Goal: Find contact information: Find contact information

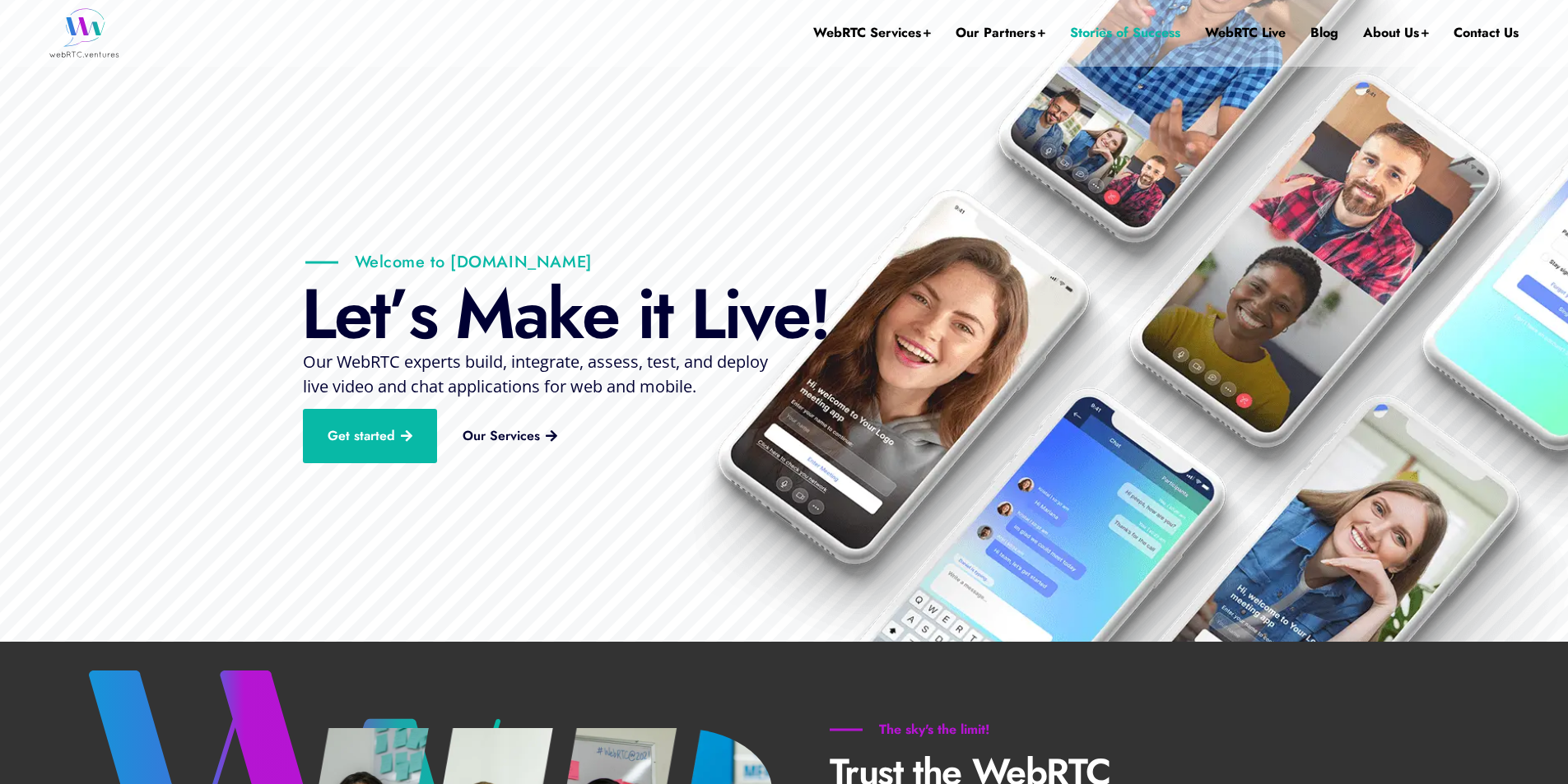
click at [1088, 32] on link "Stories of Success" at bounding box center [1125, 33] width 110 height 66
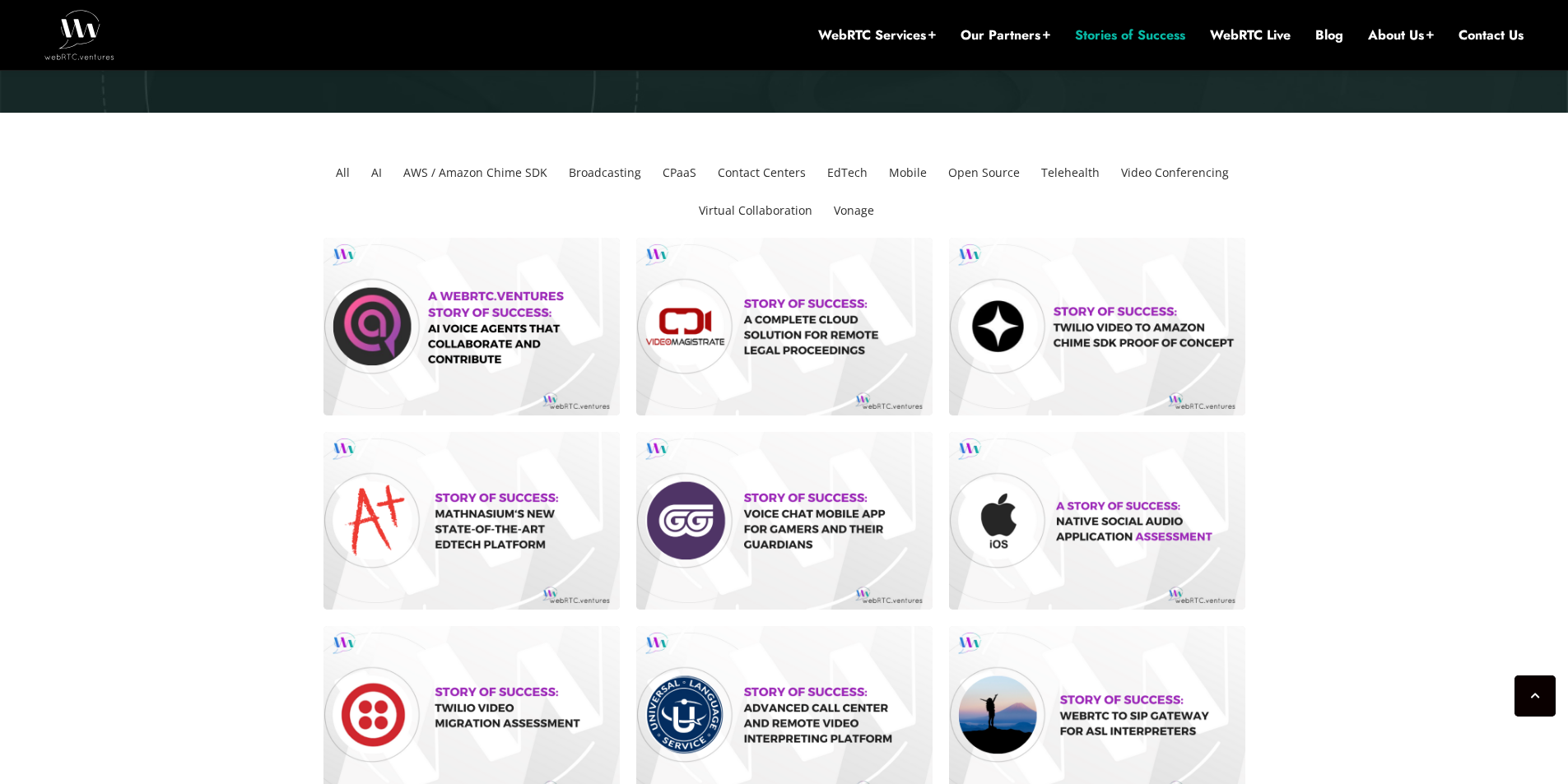
scroll to position [346, 0]
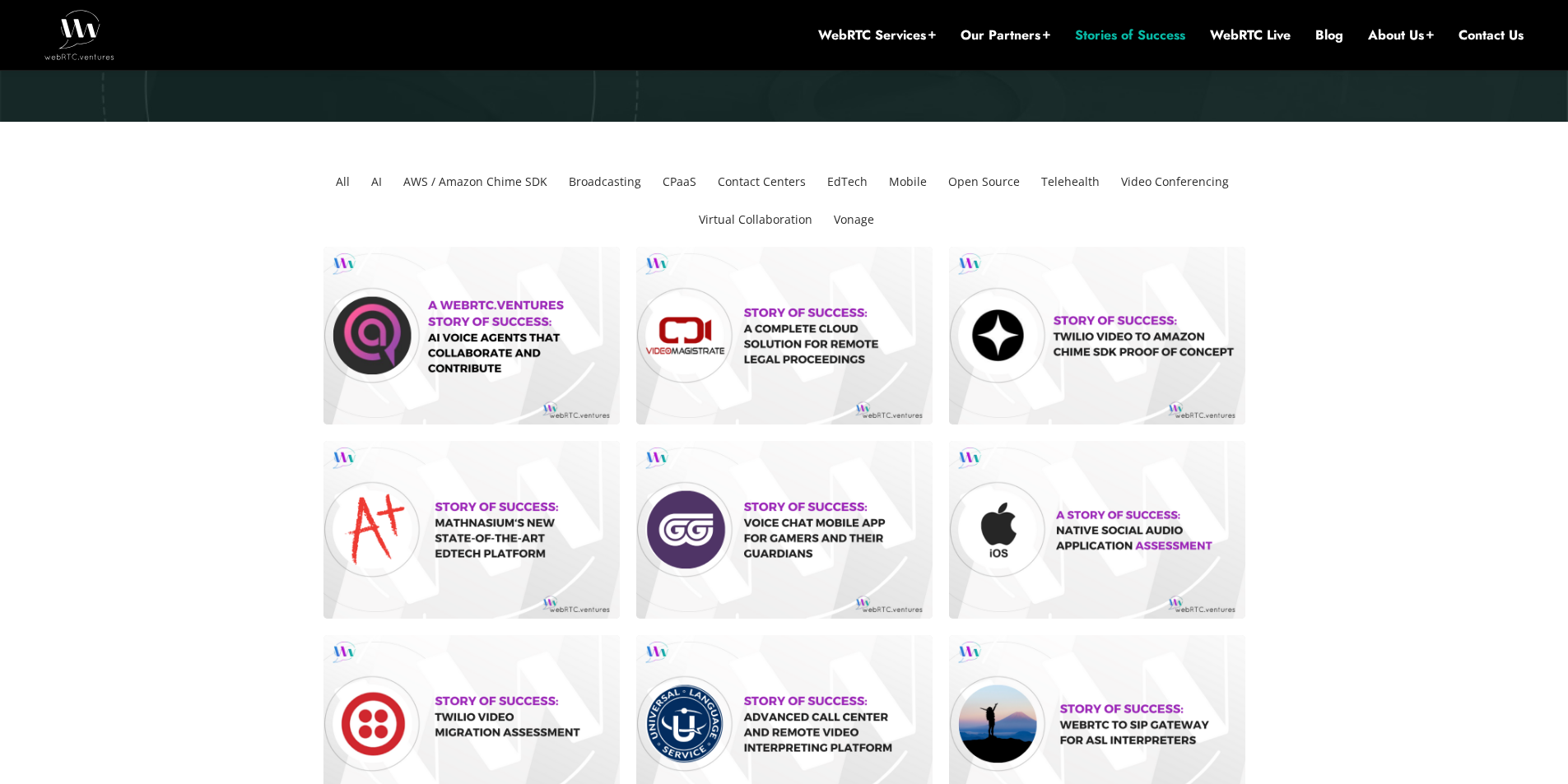
click at [604, 182] on li "Broadcasting" at bounding box center [605, 182] width 86 height 38
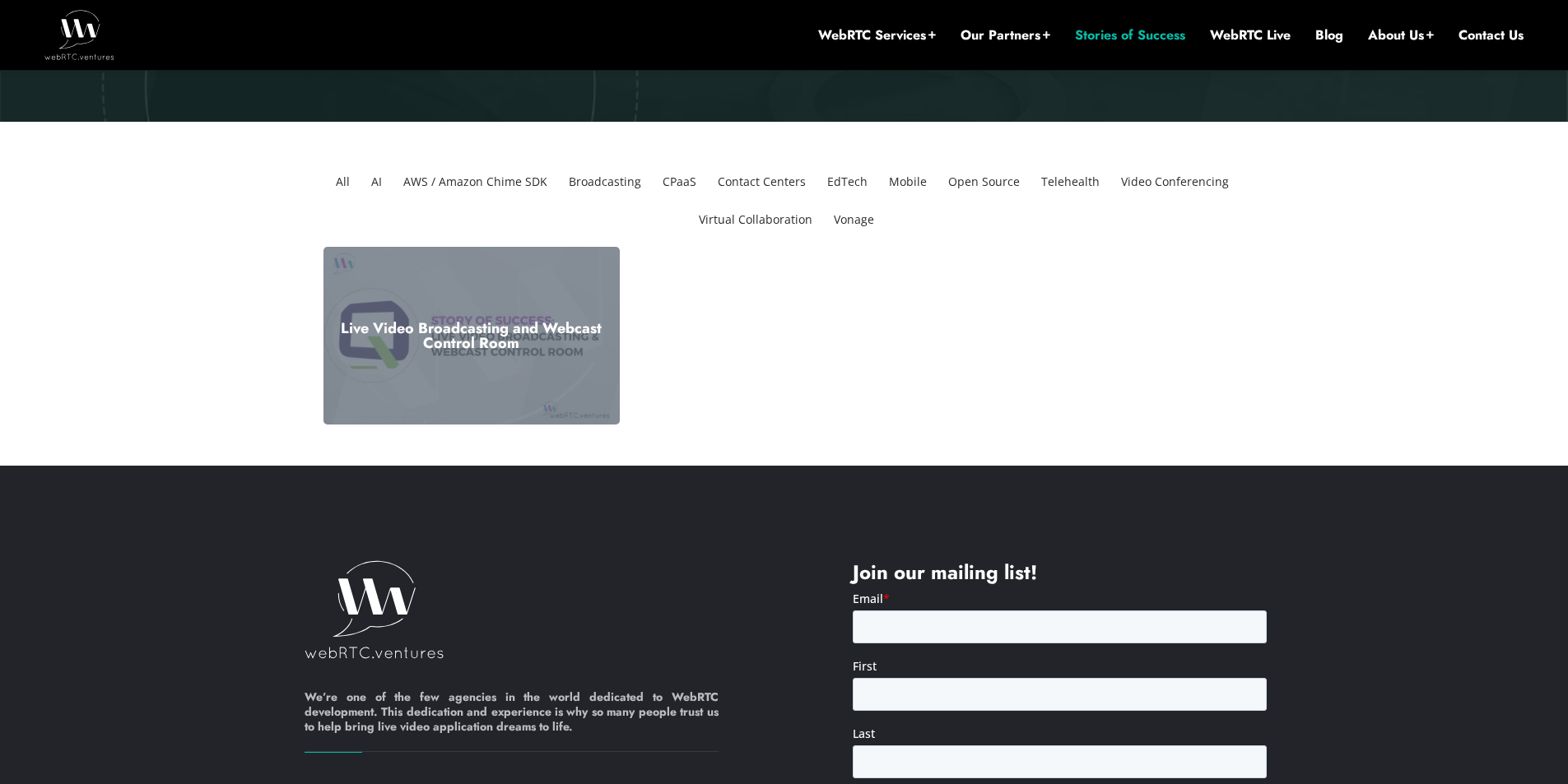
click at [486, 305] on div "Live Video Broadcasting and Webcast Control Room" at bounding box center [471, 336] width 296 height 177
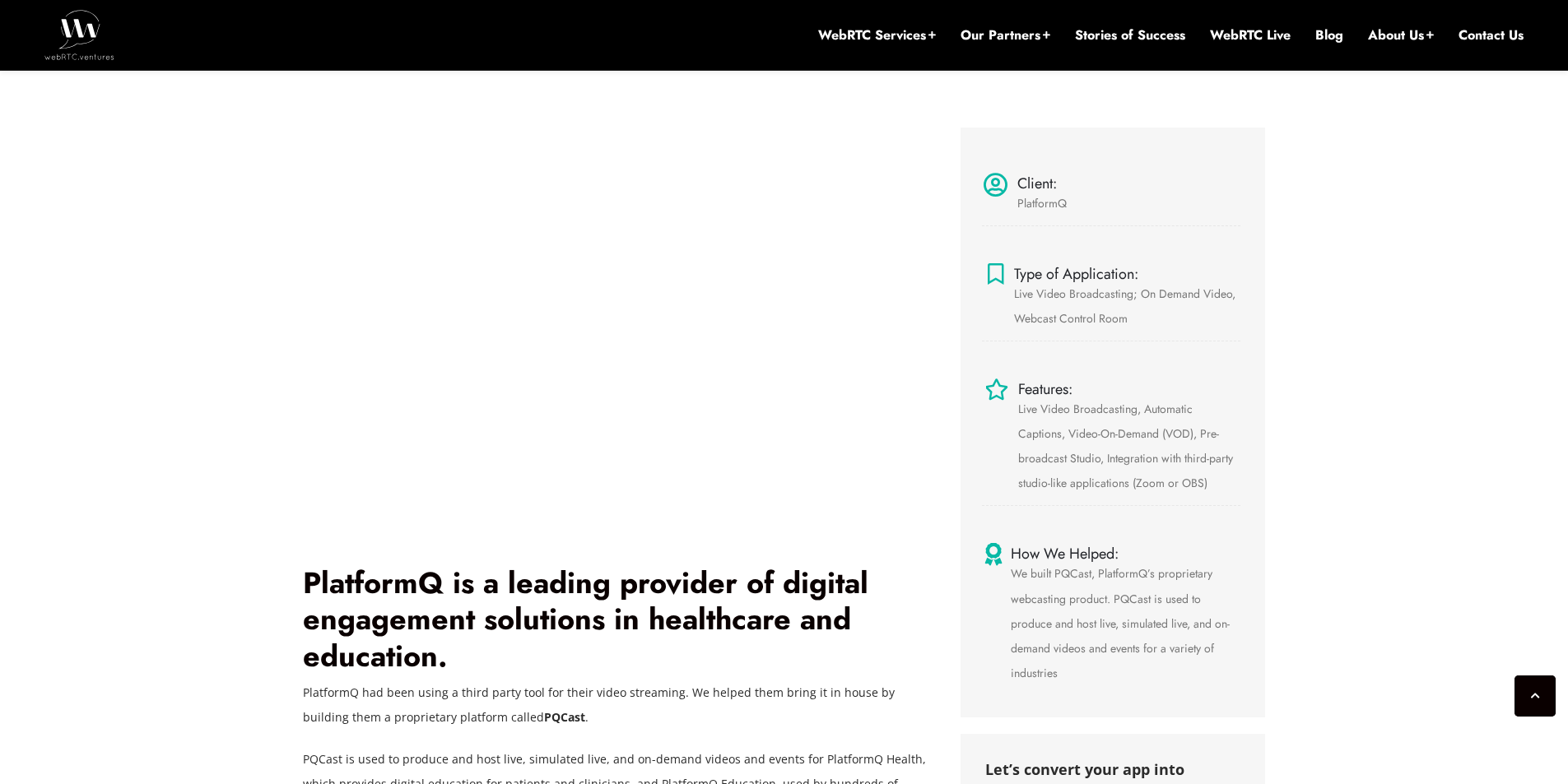
scroll to position [593, 0]
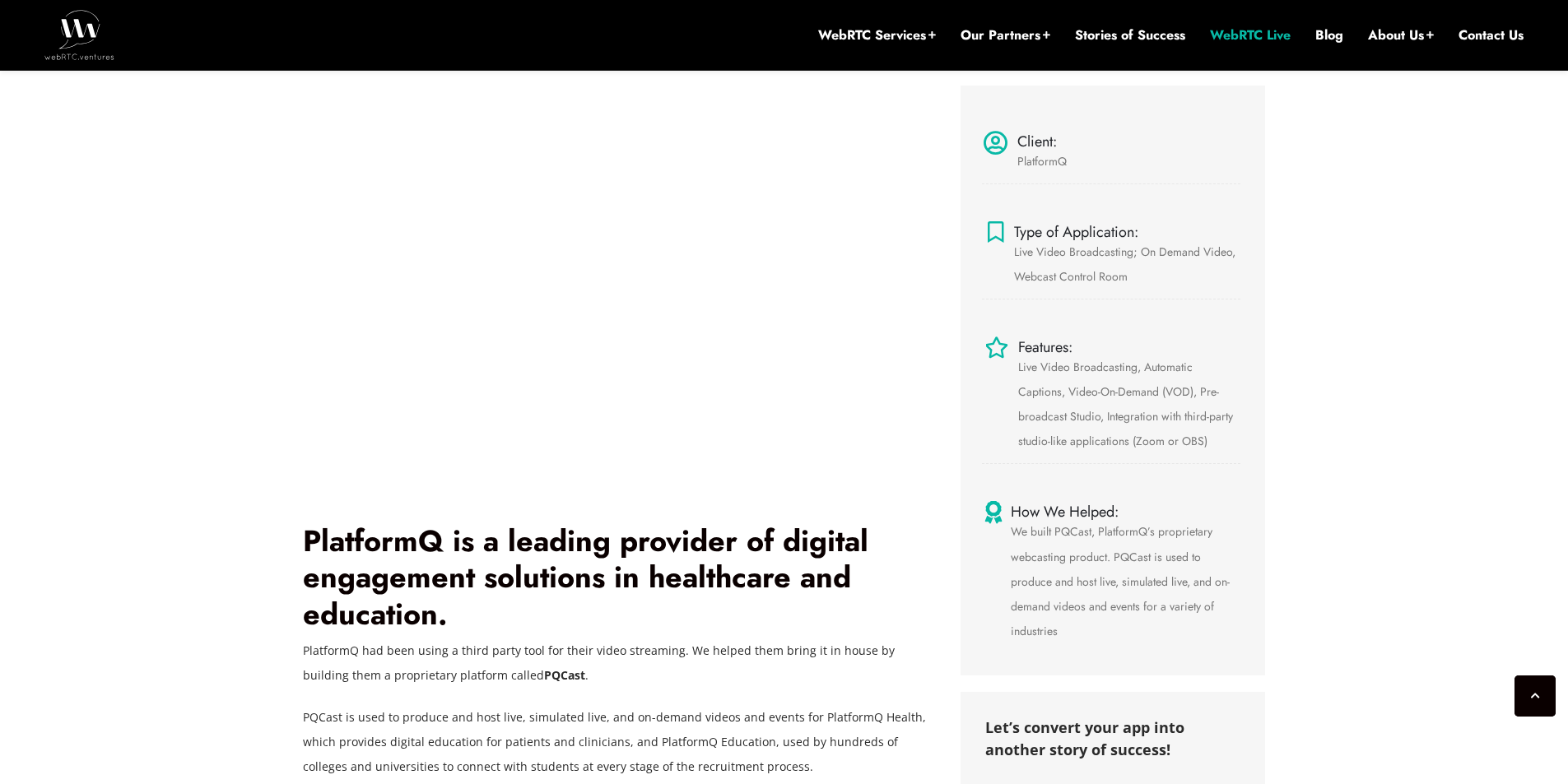
click at [1227, 36] on link "WebRTC Live" at bounding box center [1249, 35] width 81 height 18
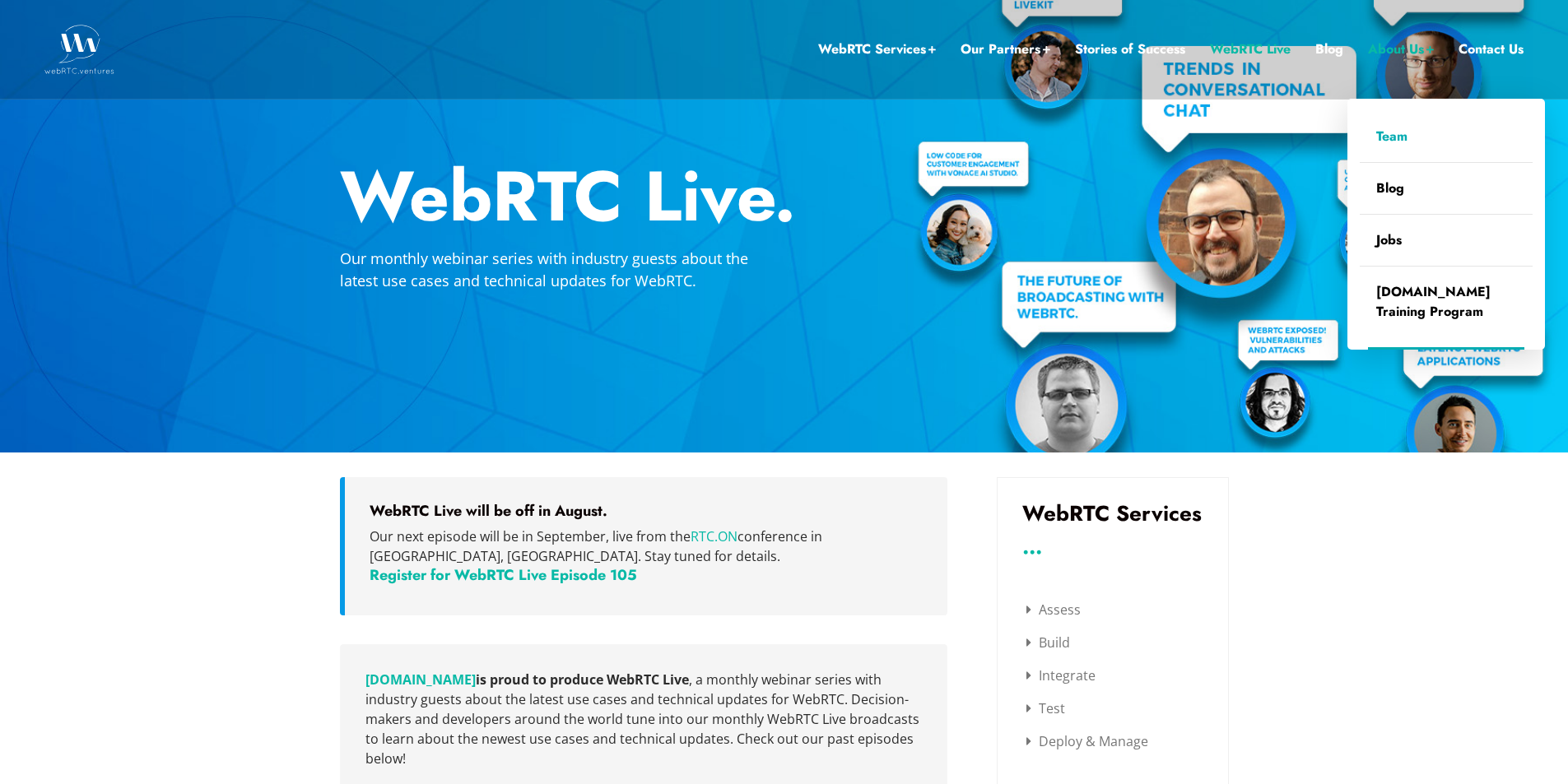
click at [1398, 135] on link "Team" at bounding box center [1446, 137] width 173 height 51
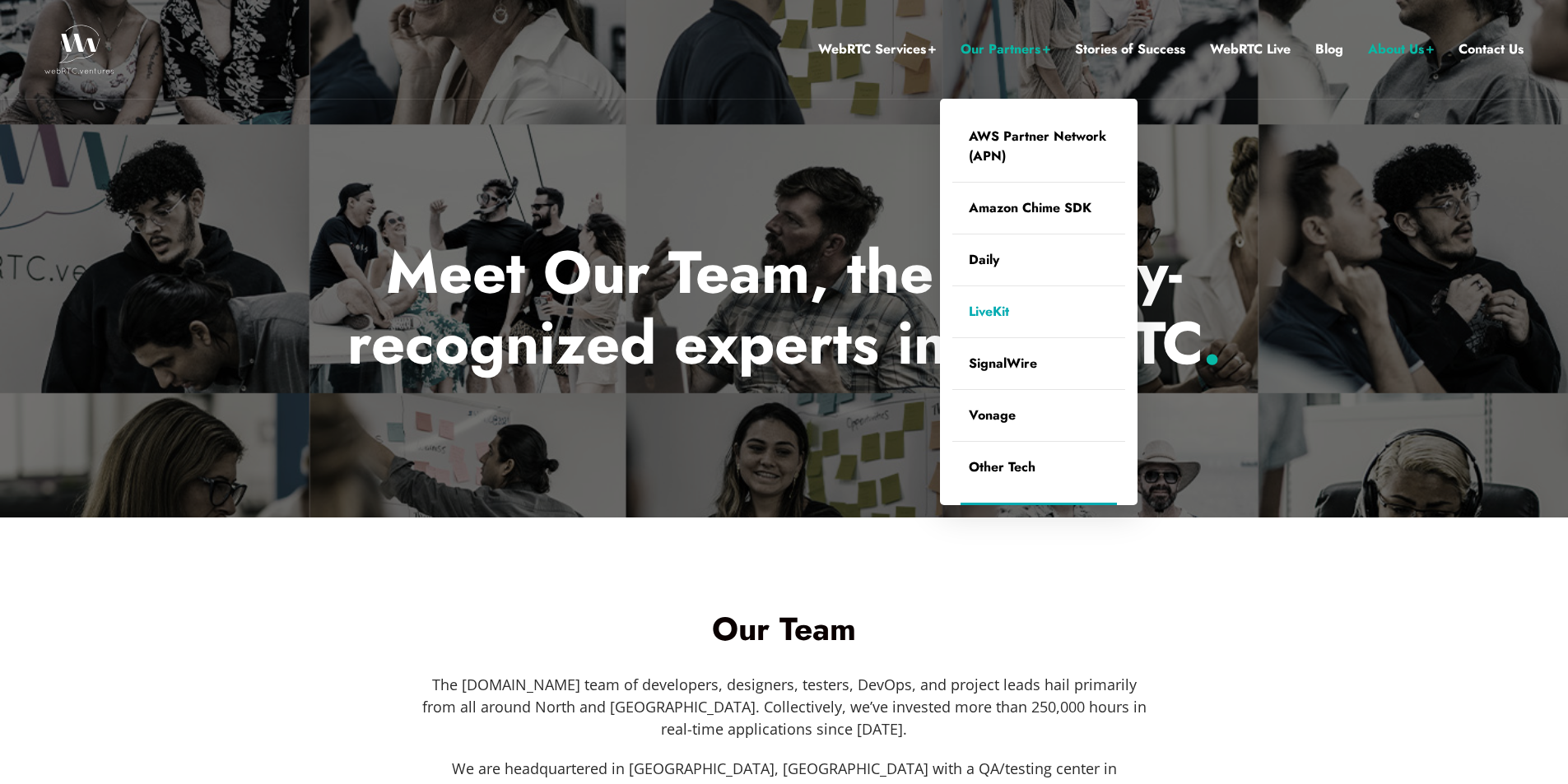
click at [1015, 313] on link "LiveKit" at bounding box center [1038, 311] width 173 height 51
click at [995, 361] on link "SignalWire" at bounding box center [1038, 364] width 173 height 51
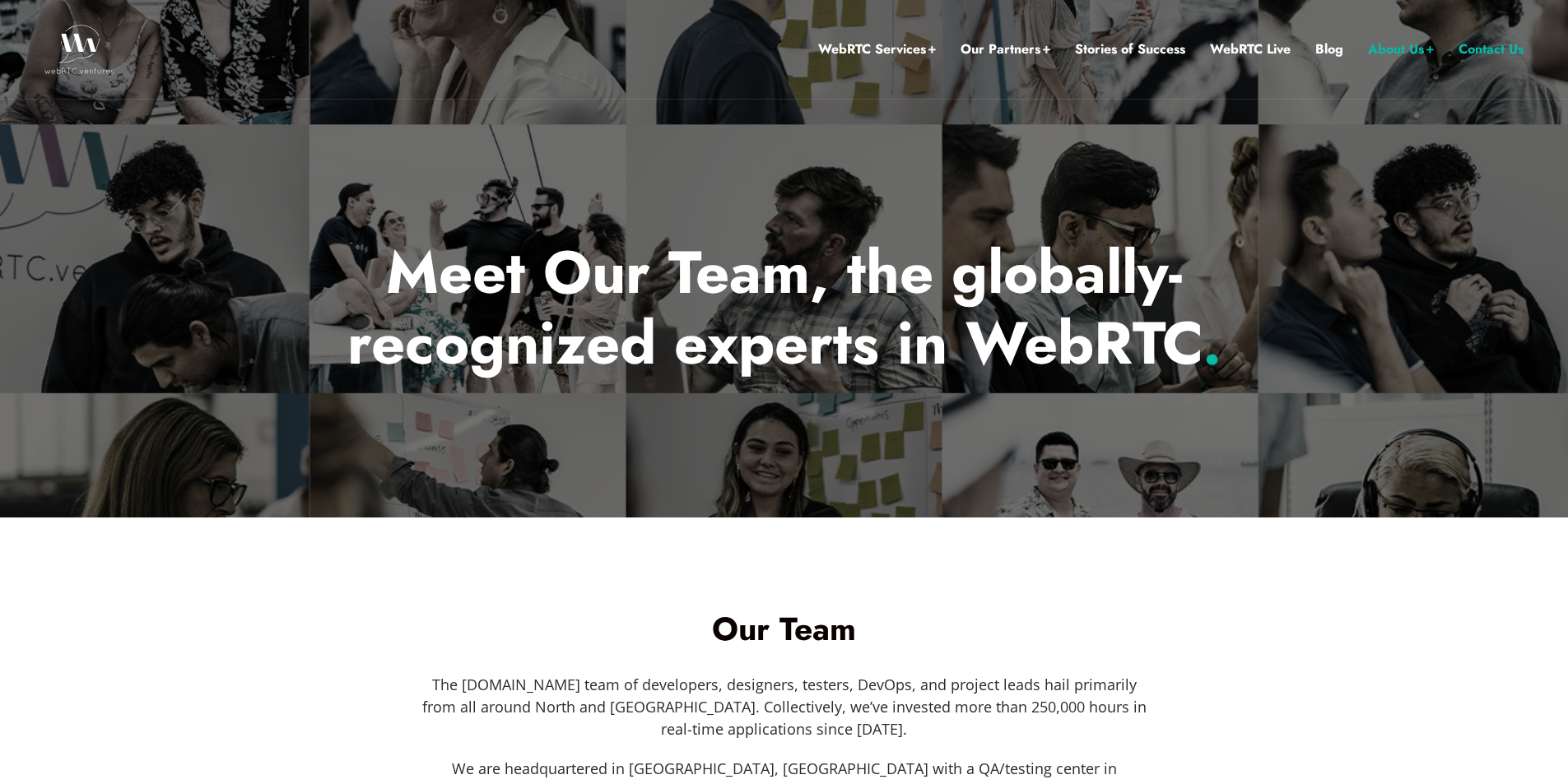
click at [1501, 53] on link "Contact Us" at bounding box center [1491, 50] width 65 height 22
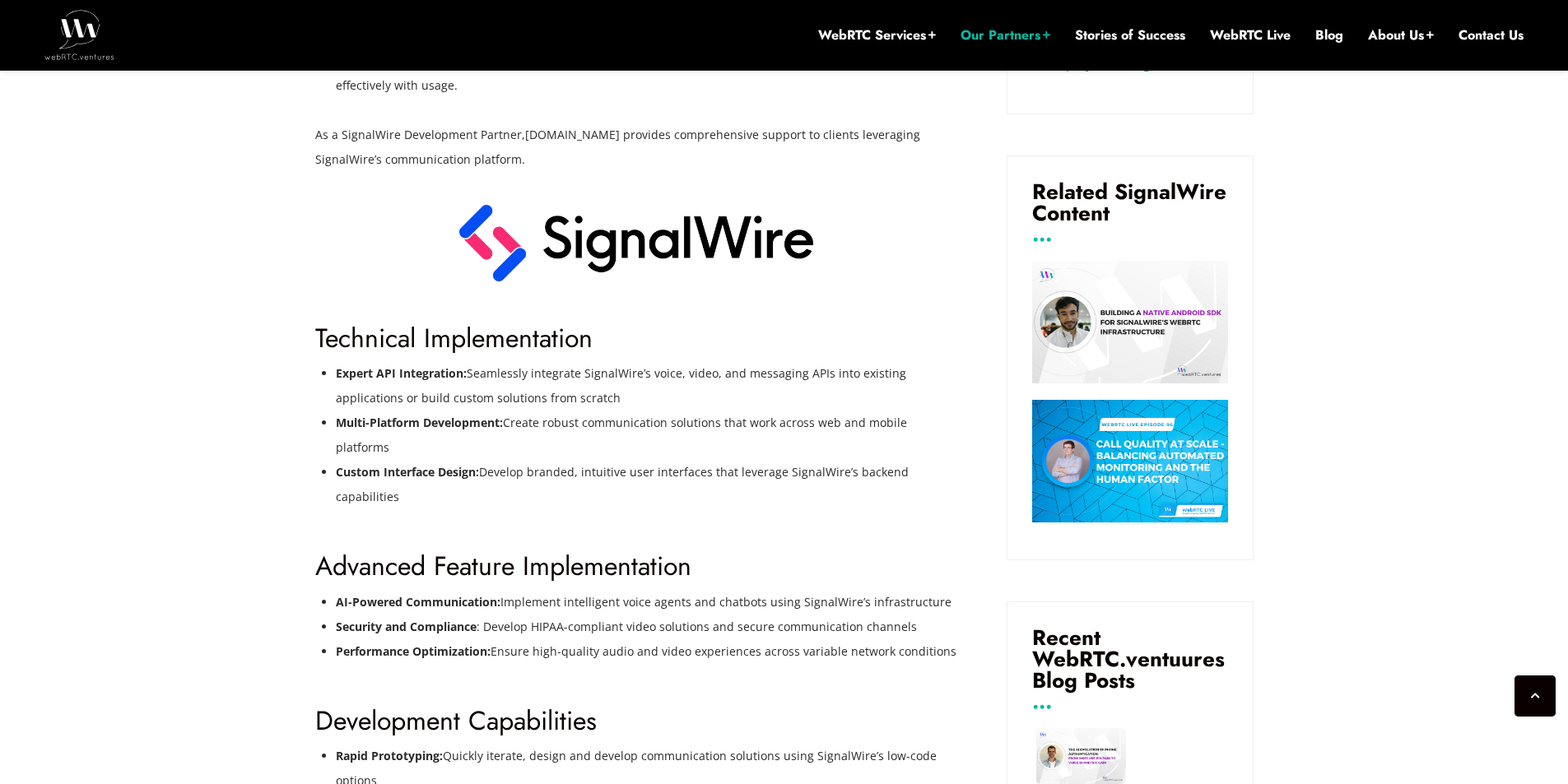
scroll to position [1086, 0]
